Goal: Task Accomplishment & Management: Complete application form

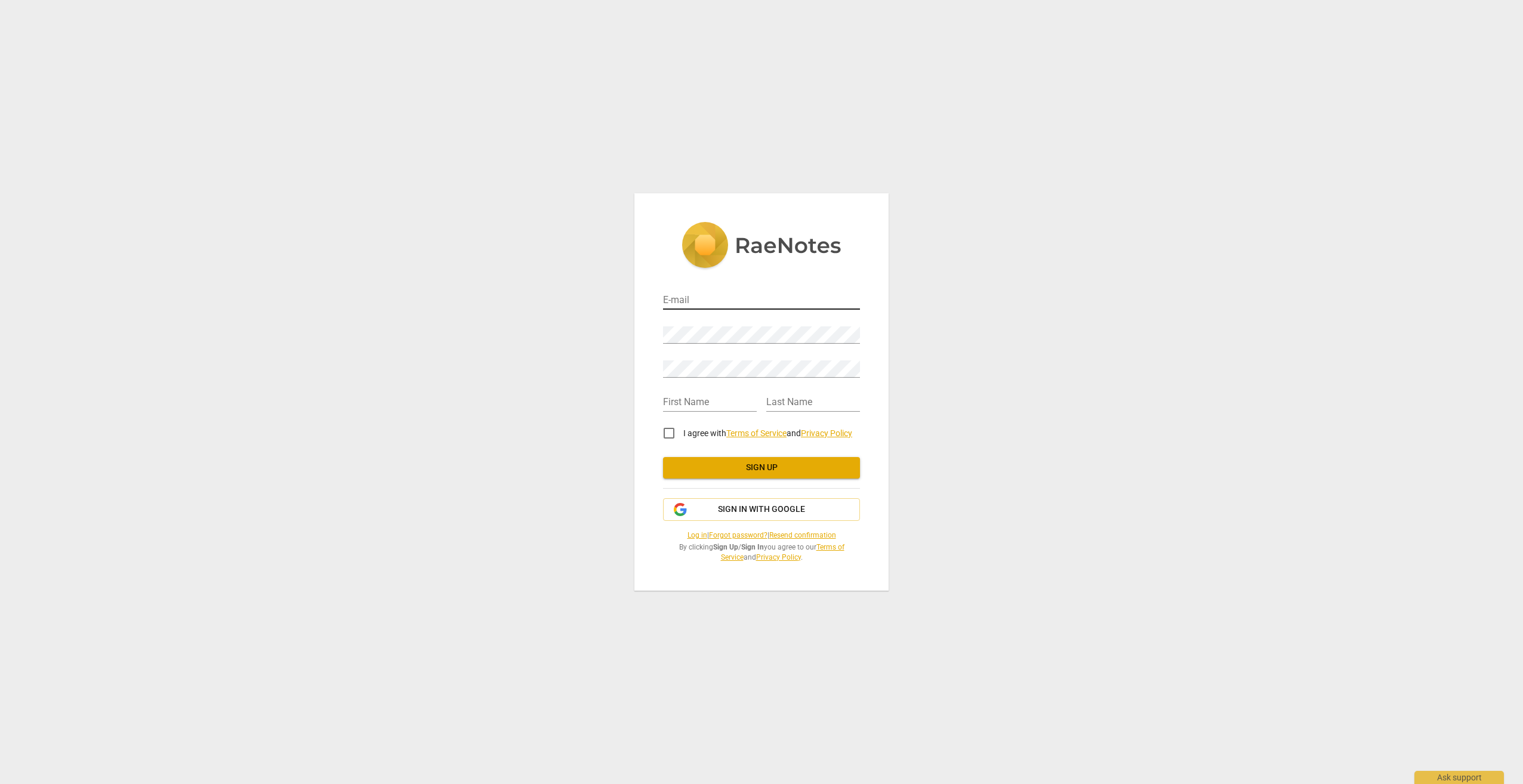
click at [711, 306] on input "email" at bounding box center [762, 301] width 197 height 17
type input "L"
type input "[EMAIL_ADDRESS][DOMAIN_NAME]"
click at [707, 405] on input "text" at bounding box center [709, 403] width 93 height 17
type input "l"
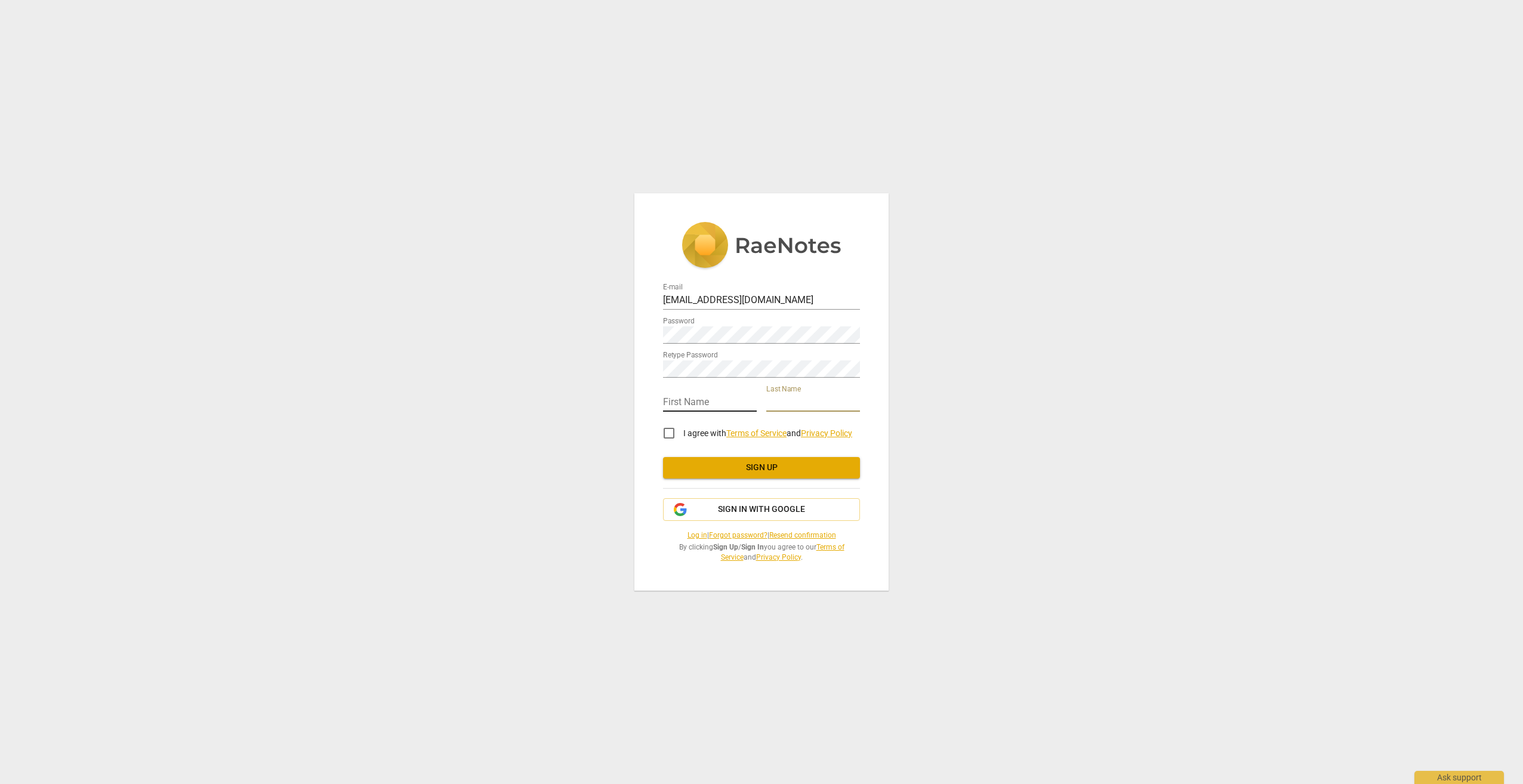
type input "L"
click at [707, 405] on input "text" at bounding box center [709, 403] width 93 height 17
type input "[PERSON_NAME]"
click at [669, 433] on input "I agree with Terms of Service and Privacy Policy" at bounding box center [669, 433] width 29 height 29
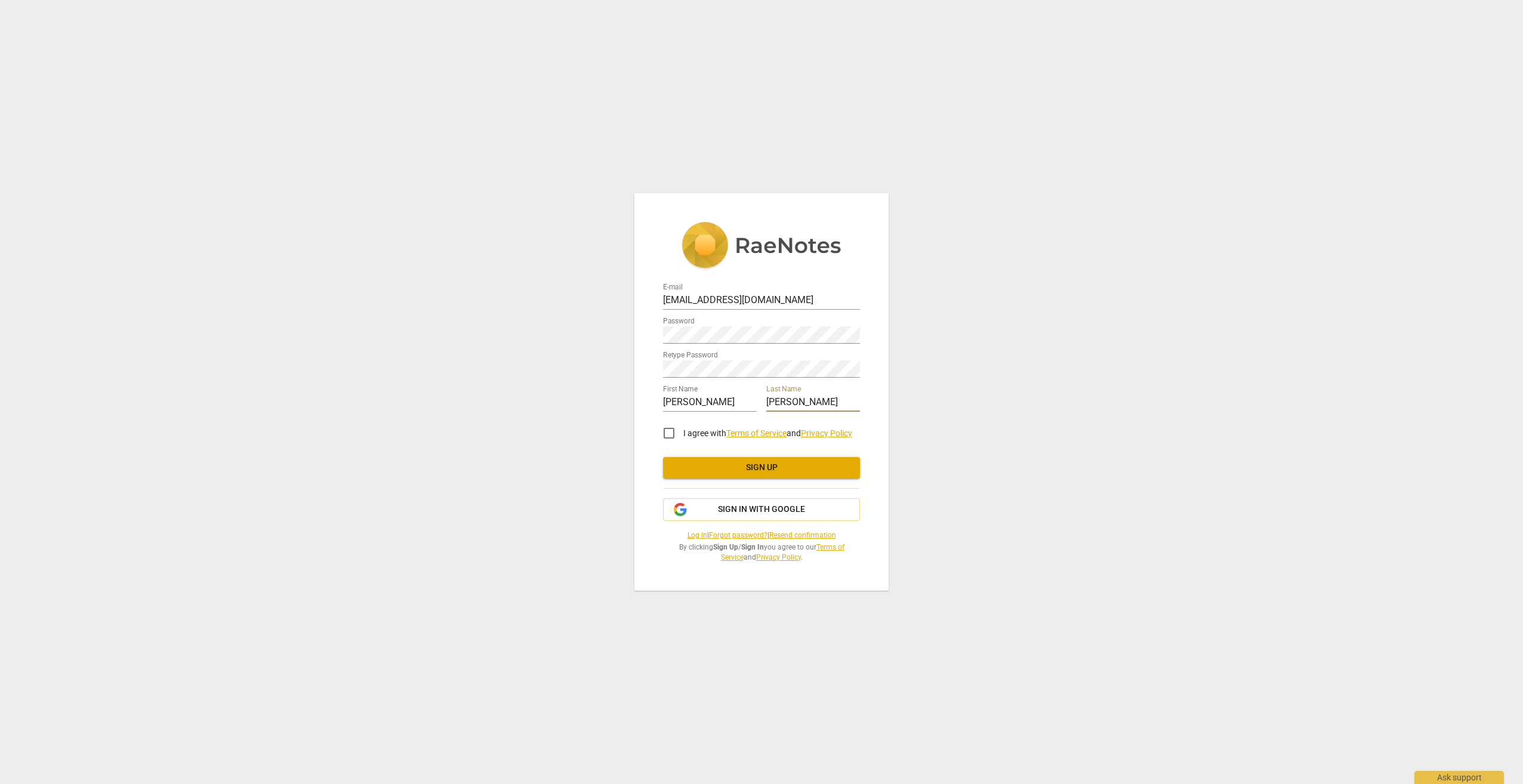
checkbox input "true"
click at [705, 473] on span "Sign up" at bounding box center [762, 468] width 178 height 12
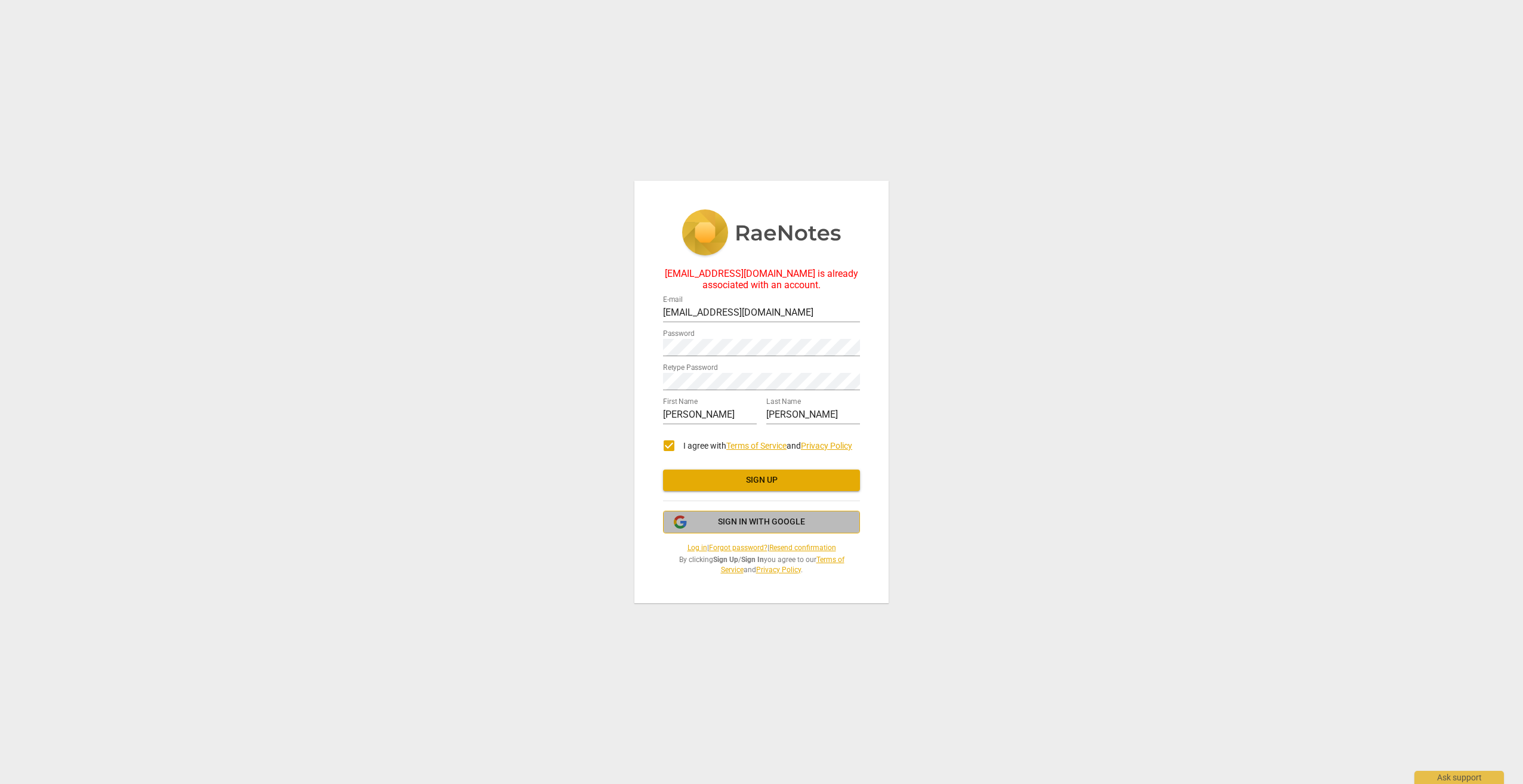
click at [734, 519] on span "Sign in with Google" at bounding box center [761, 522] width 87 height 12
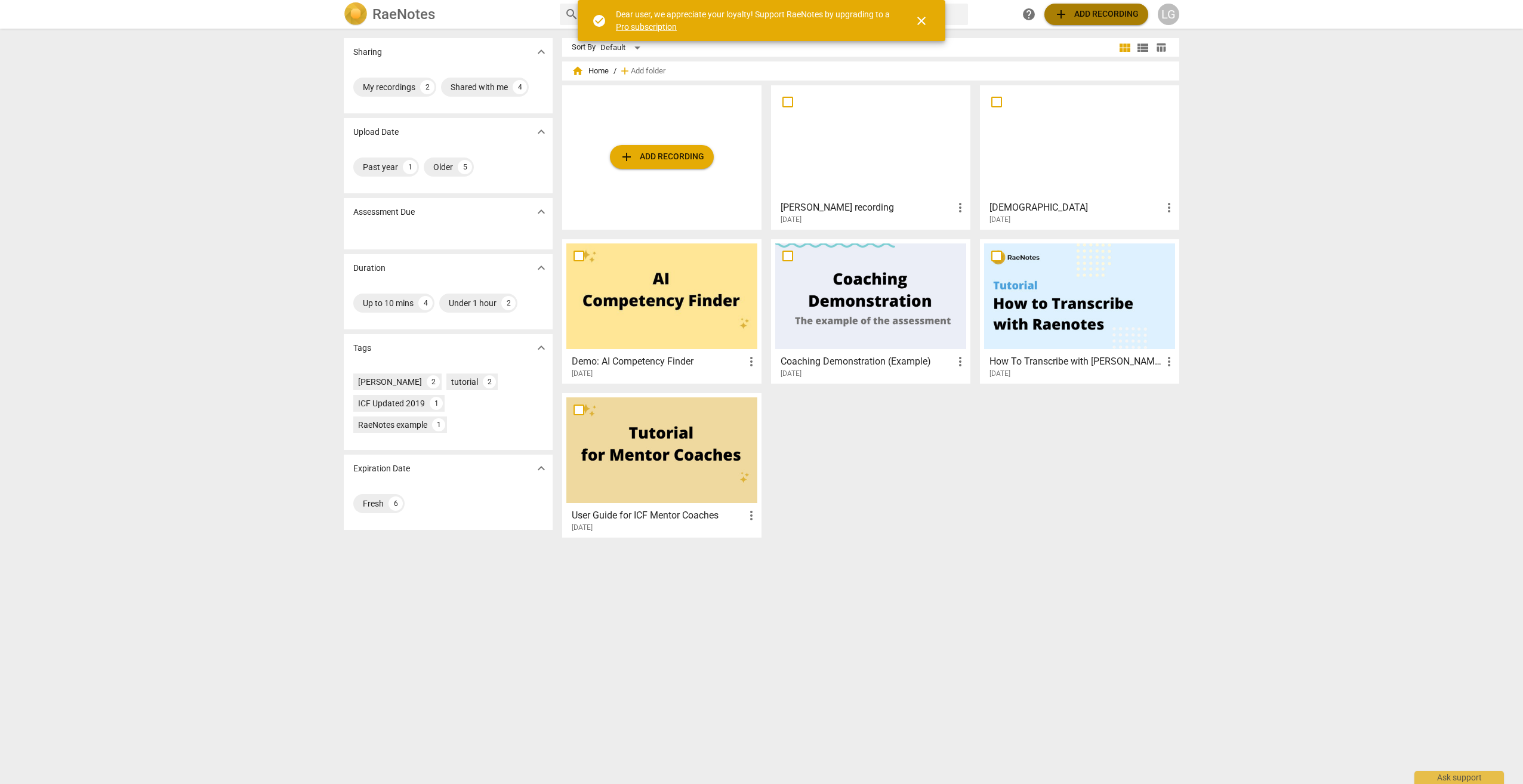
click at [1100, 17] on span "add Add recording" at bounding box center [1096, 14] width 85 height 15
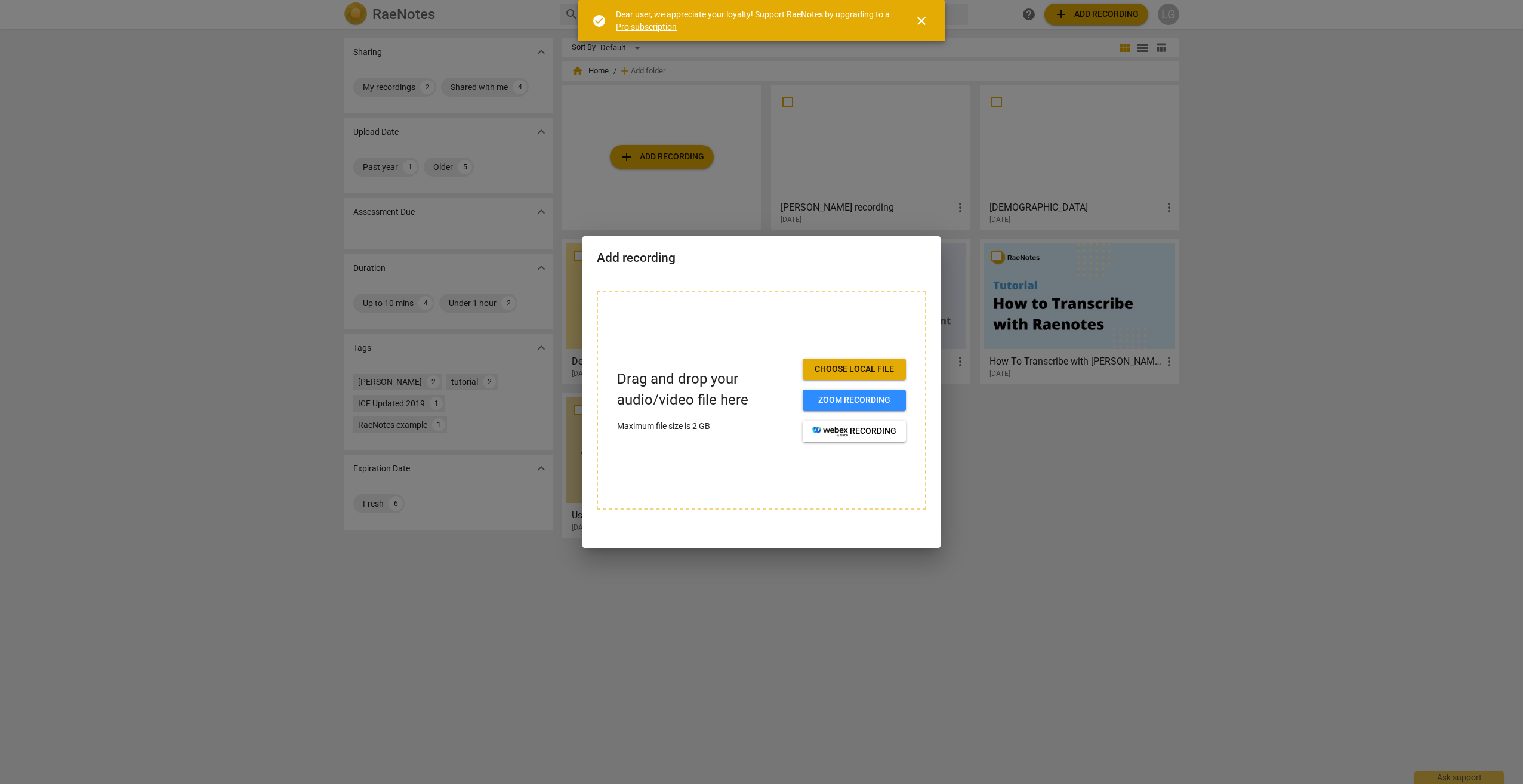
click at [1413, 172] on div at bounding box center [762, 392] width 1523 height 784
